Goal: Task Accomplishment & Management: Complete application form

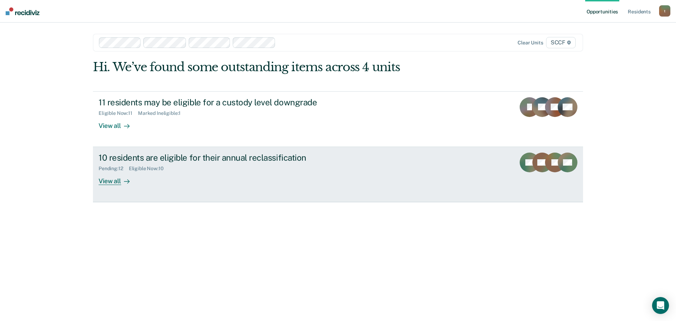
click at [269, 170] on div "Pending : 12 Eligible Now : 10" at bounding box center [222, 167] width 247 height 9
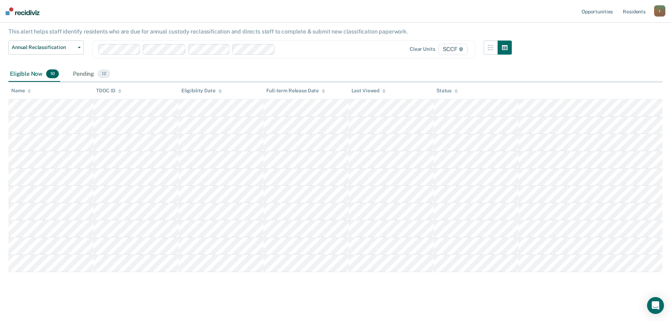
scroll to position [42, 0]
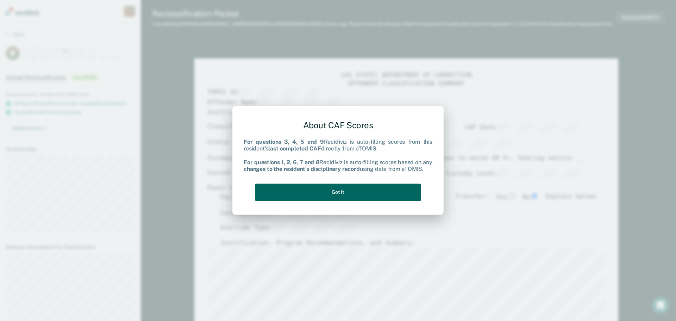
click at [401, 199] on button "Got it" at bounding box center [338, 191] width 166 height 17
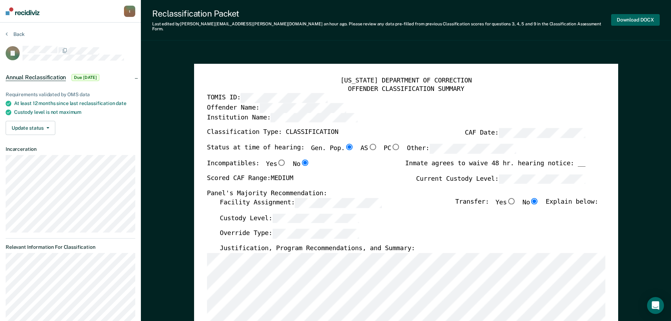
click at [651, 14] on button "Download DOCX" at bounding box center [635, 20] width 49 height 12
type textarea "x"
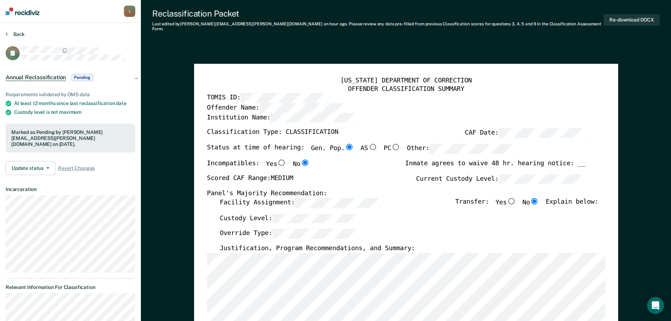
click at [8, 33] on button "Back" at bounding box center [15, 34] width 19 height 6
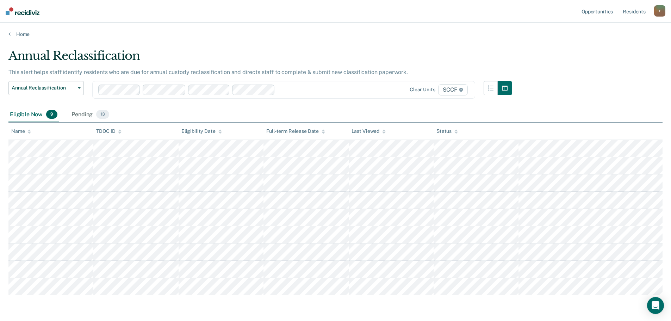
scroll to position [25, 0]
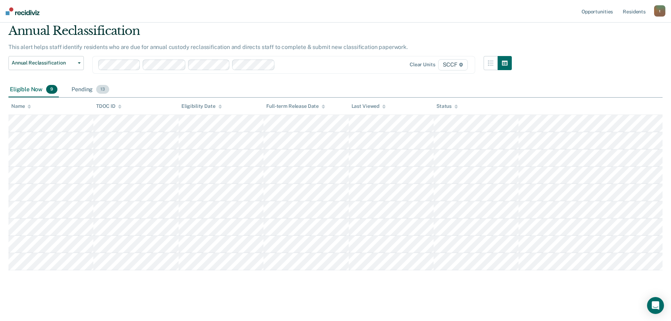
click at [95, 82] on div "Pending 13" at bounding box center [90, 89] width 40 height 15
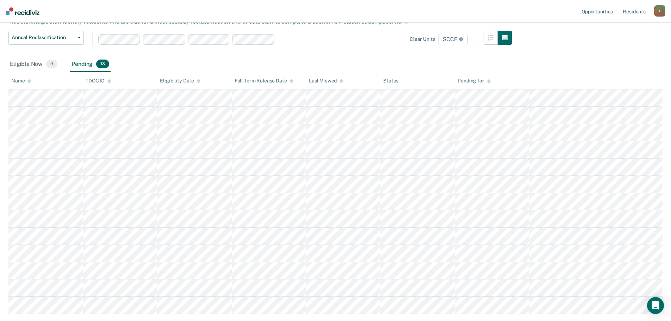
scroll to position [0, 0]
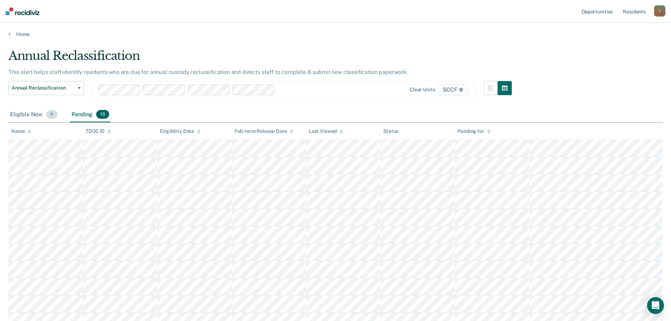
click at [38, 121] on div "Eligible Now 9" at bounding box center [33, 114] width 50 height 15
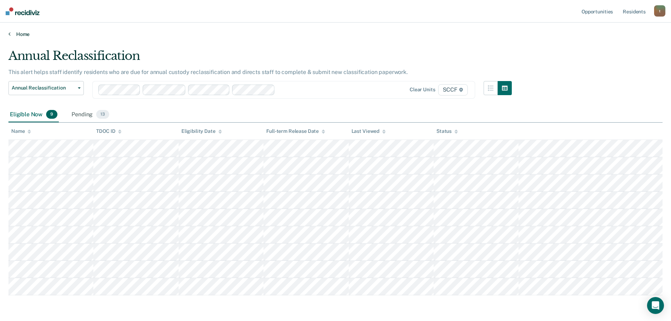
click at [18, 31] on link "Home" at bounding box center [335, 34] width 654 height 6
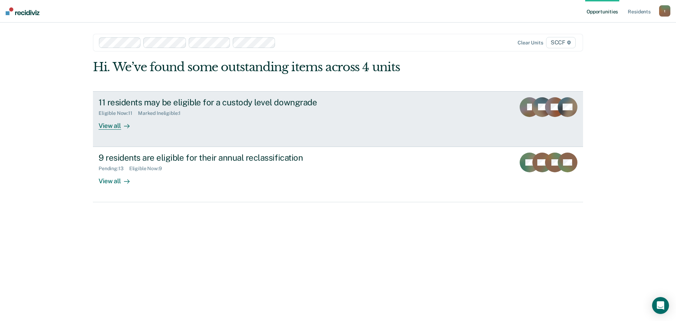
click at [193, 110] on div "Eligible Now : 11 Marked Ineligible : 1" at bounding box center [222, 111] width 247 height 9
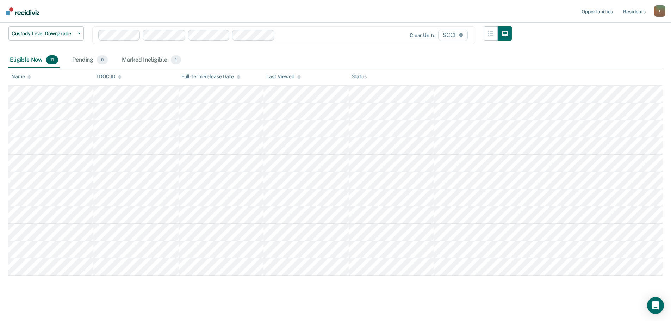
scroll to position [67, 0]
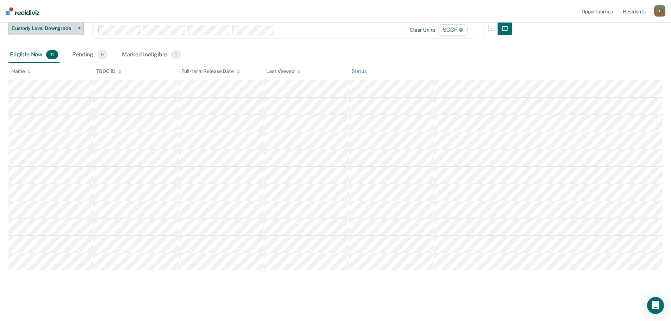
click at [38, 29] on span "Custody Level Downgrade" at bounding box center [43, 28] width 63 height 6
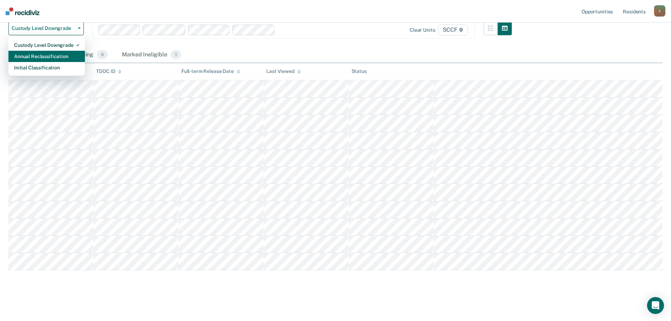
click at [45, 54] on div "Annual Reclassification" at bounding box center [46, 56] width 65 height 11
